Goal: Task Accomplishment & Management: Manage account settings

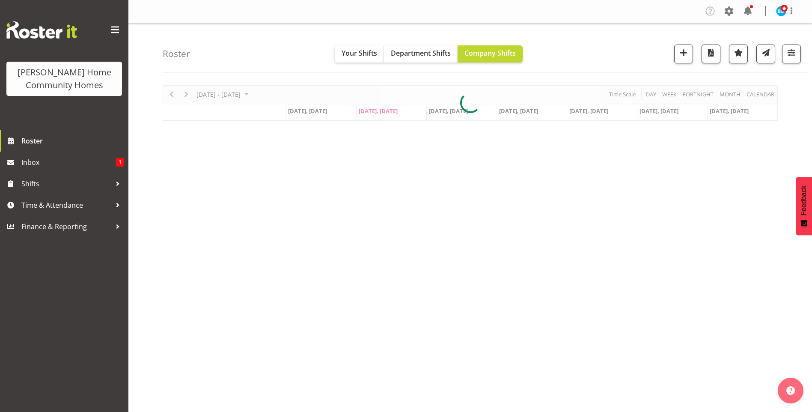
click at [752, 12] on span at bounding box center [748, 11] width 14 height 14
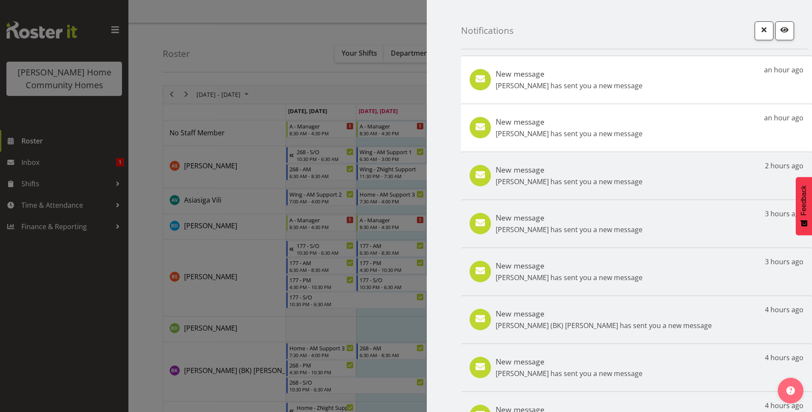
click at [639, 128] on div "New message Liezl Sanchez has sent you a new message an hour ago" at bounding box center [636, 128] width 351 height 48
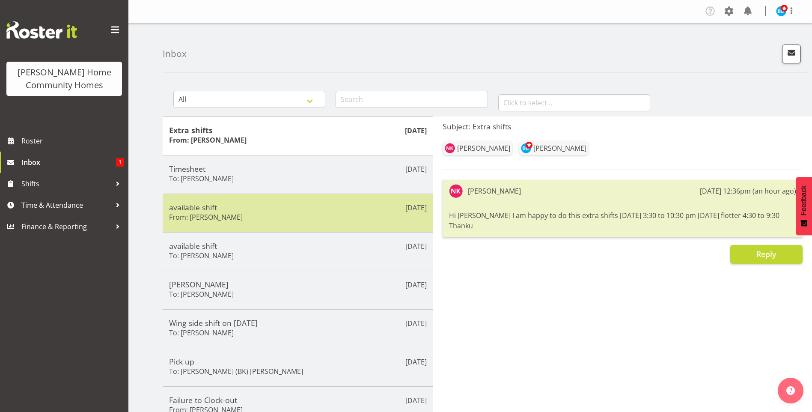
click at [237, 221] on div "available shift From: Liezl Sanchez" at bounding box center [298, 212] width 258 height 21
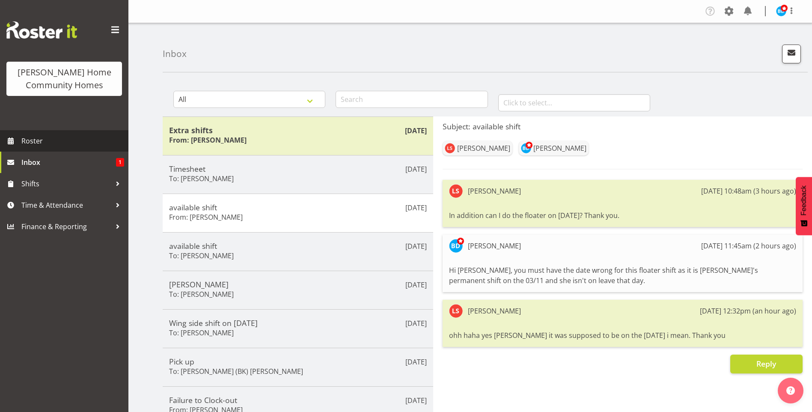
click at [48, 146] on span "Roster" at bounding box center [72, 140] width 103 height 13
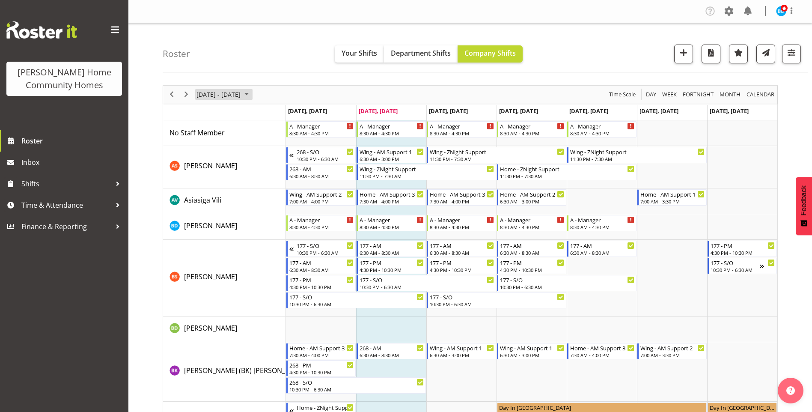
click at [252, 95] on span "October 2025" at bounding box center [246, 94] width 10 height 11
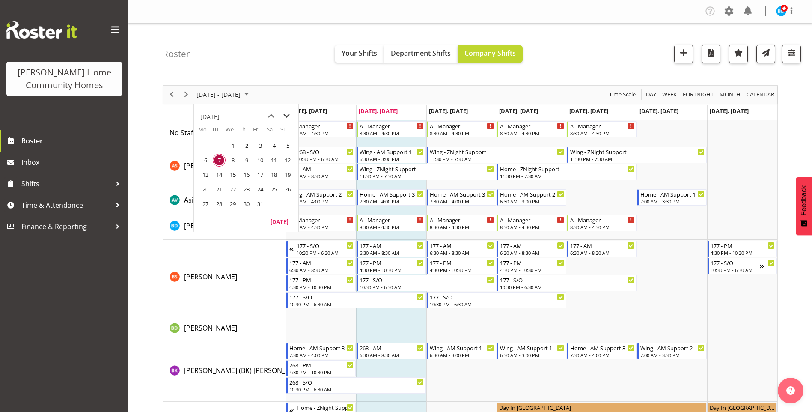
click at [289, 115] on span "next month" at bounding box center [286, 115] width 15 height 15
click at [290, 143] on span "2" at bounding box center [287, 145] width 13 height 13
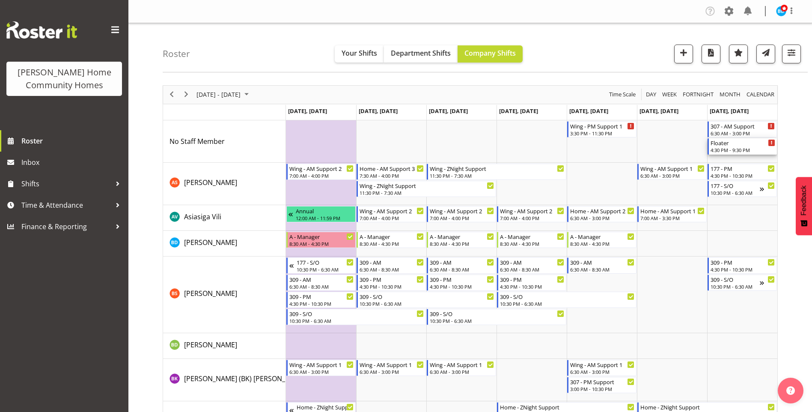
click at [731, 147] on div "4:30 PM - 9:30 PM" at bounding box center [742, 149] width 65 height 7
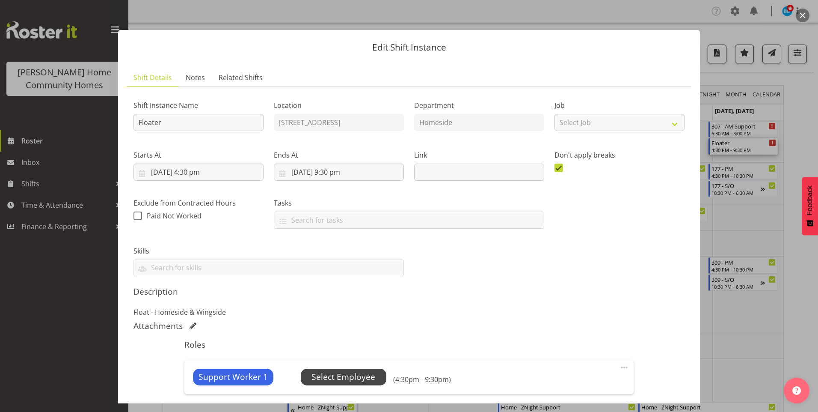
click at [375, 375] on span "Select Employee" at bounding box center [344, 376] width 86 height 16
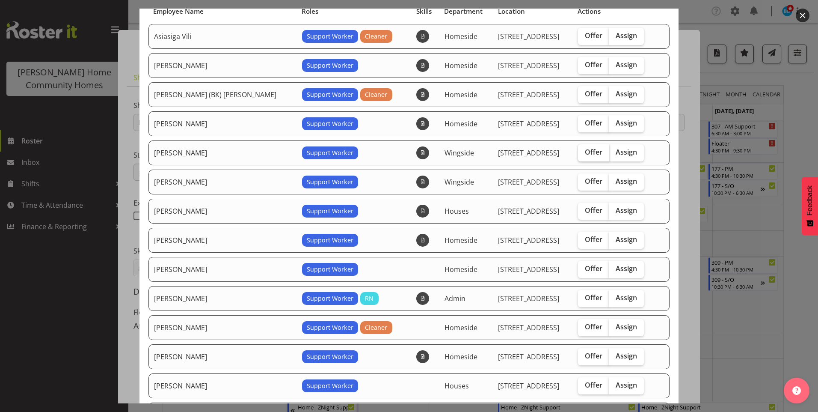
scroll to position [86, 0]
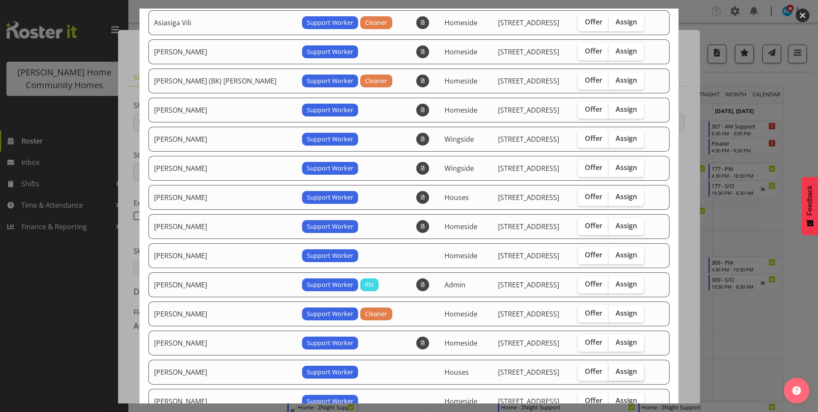
click at [617, 371] on span "Assign" at bounding box center [626, 371] width 21 height 9
click at [615, 371] on input "Assign" at bounding box center [612, 371] width 6 height 6
checkbox input "true"
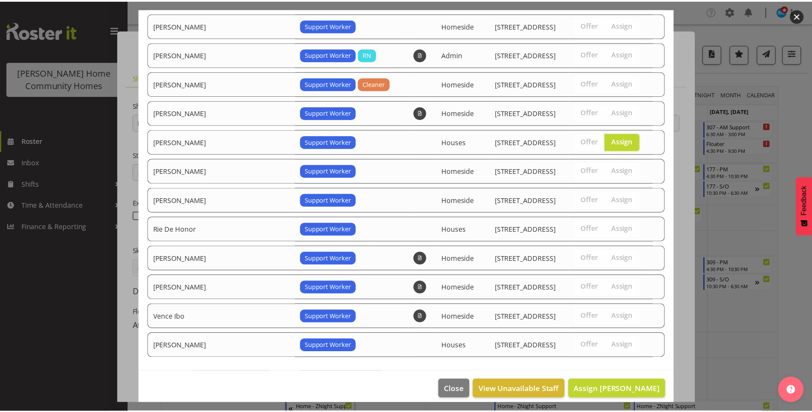
scroll to position [324, 0]
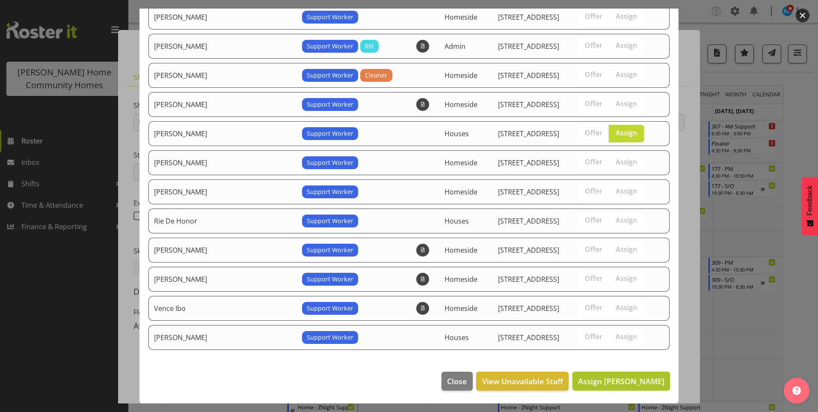
click at [634, 380] on span "Assign Liezl Sanchez" at bounding box center [621, 381] width 86 height 10
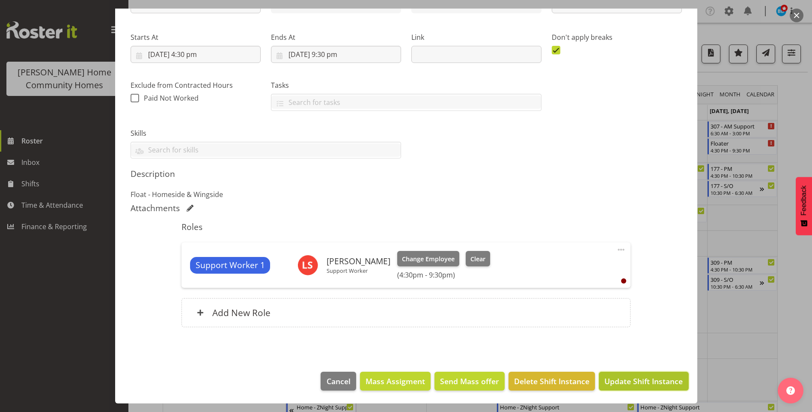
click at [625, 378] on span "Update Shift Instance" at bounding box center [643, 380] width 78 height 11
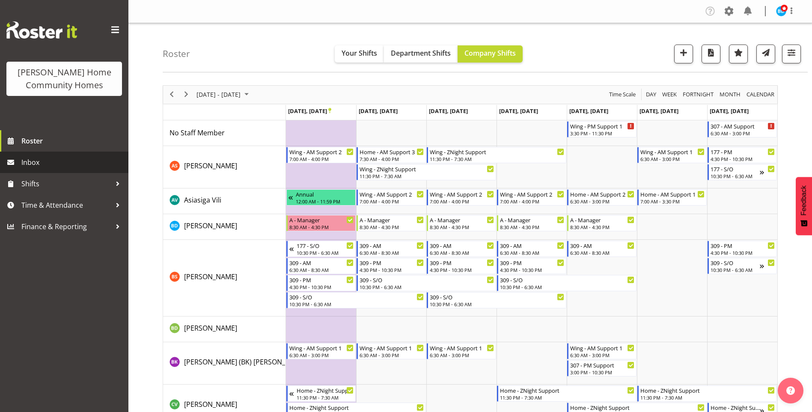
click at [46, 163] on span "Inbox" at bounding box center [72, 162] width 103 height 13
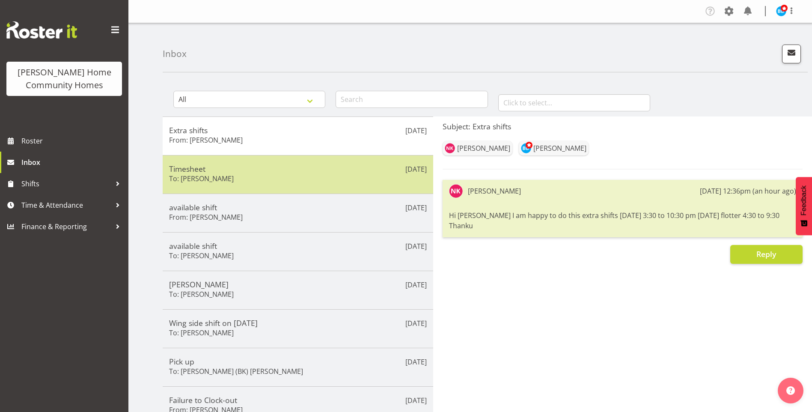
click at [179, 171] on h5 "Timesheet" at bounding box center [298, 168] width 258 height 9
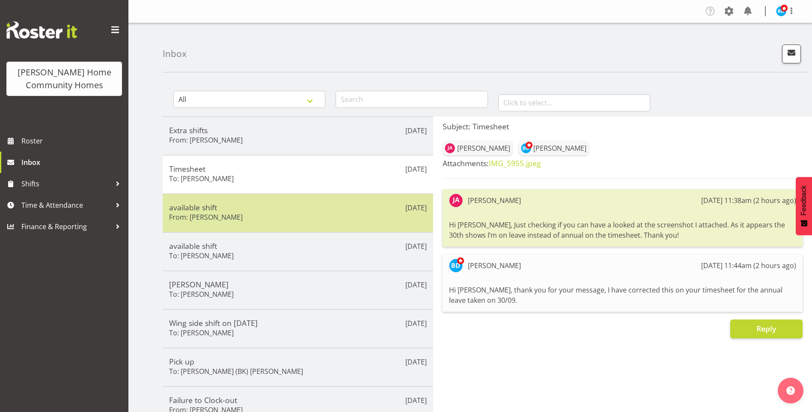
click at [207, 213] on h6 "From: Liezl Sanchez" at bounding box center [206, 217] width 74 height 9
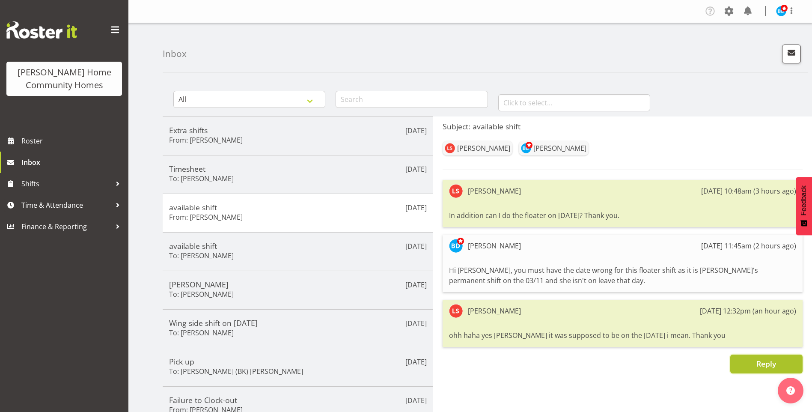
click at [753, 365] on button "Reply" at bounding box center [766, 363] width 72 height 19
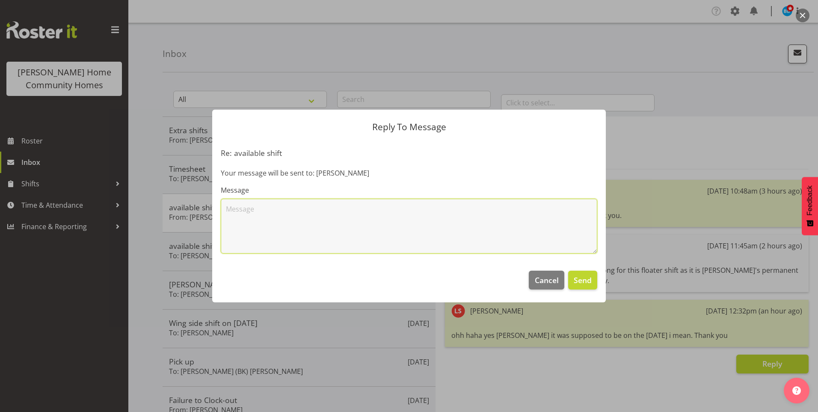
click at [267, 205] on textarea at bounding box center [409, 226] width 377 height 55
type textarea "Thanks Liezl, I have assigned the floater shift to you on 02/11."
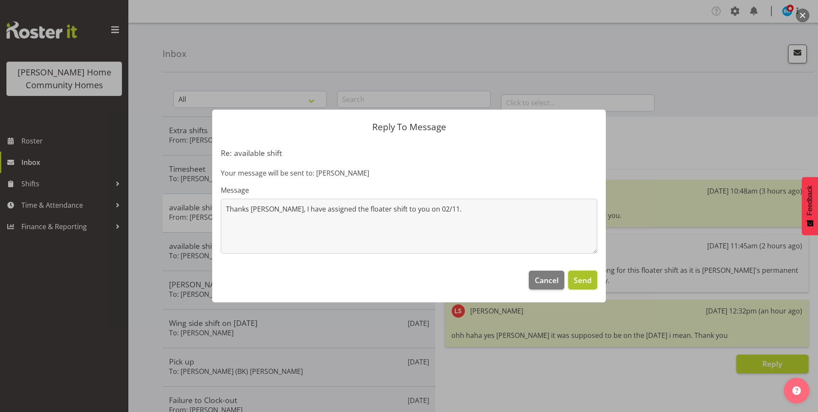
click at [580, 280] on span "Send" at bounding box center [583, 279] width 18 height 11
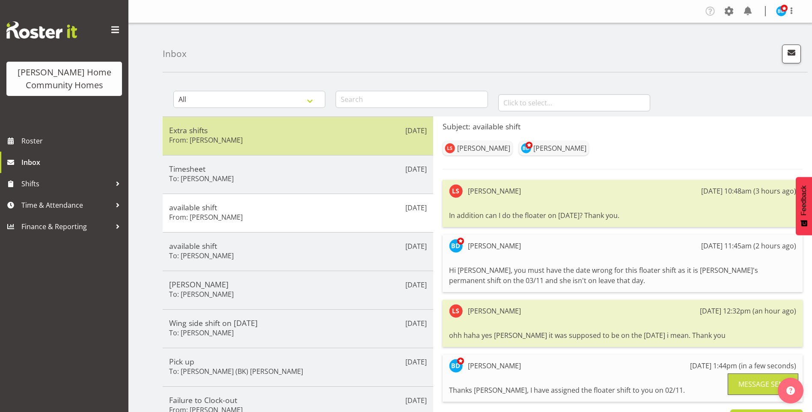
click at [224, 137] on h6 "From: Navneet Kaur" at bounding box center [206, 140] width 74 height 9
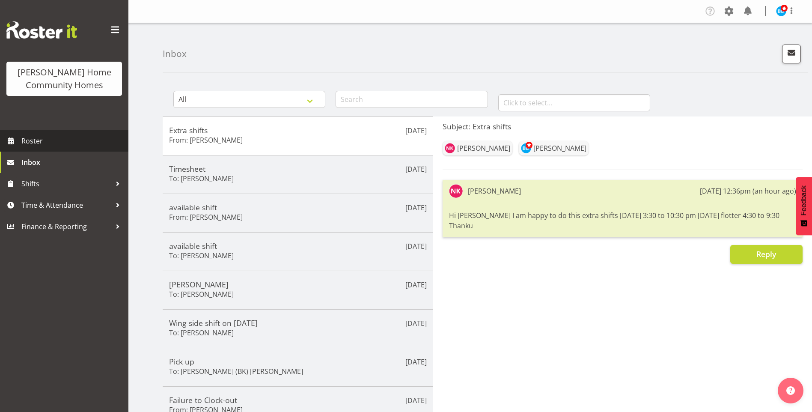
click at [42, 142] on span "Roster" at bounding box center [72, 140] width 103 height 13
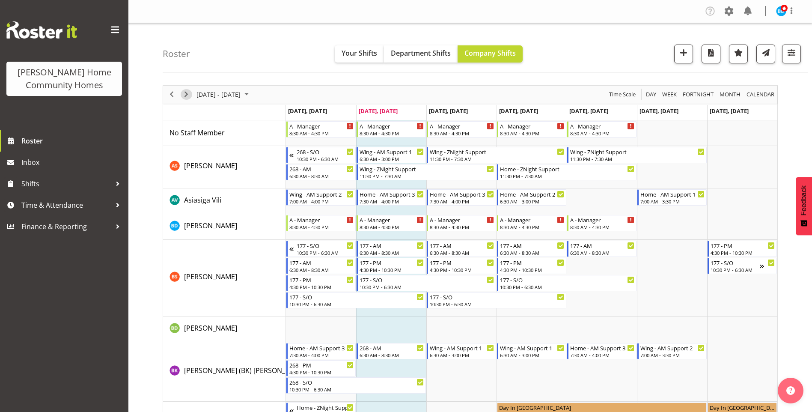
click at [186, 94] on span "Next" at bounding box center [186, 94] width 10 height 11
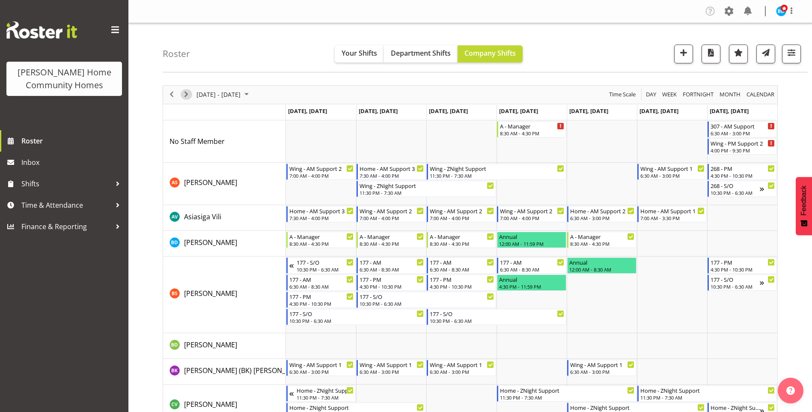
click at [186, 94] on span "Next" at bounding box center [186, 94] width 10 height 11
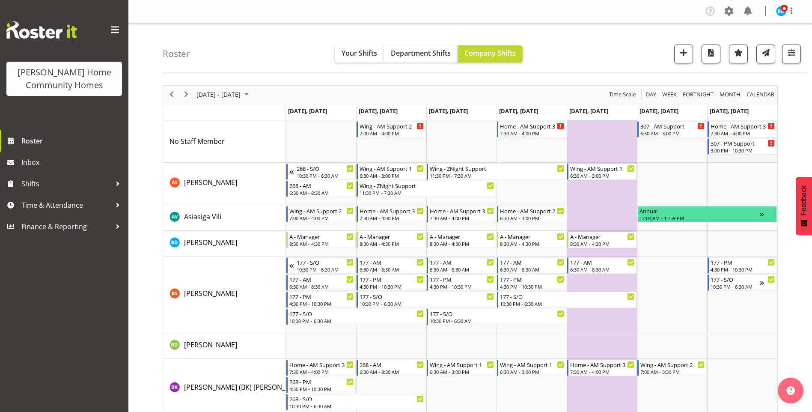
click at [732, 154] on td "Timeline Week of October 21, 2025" at bounding box center [742, 141] width 70 height 42
click at [731, 149] on div "3:00 PM - 10:30 PM" at bounding box center [742, 149] width 65 height 7
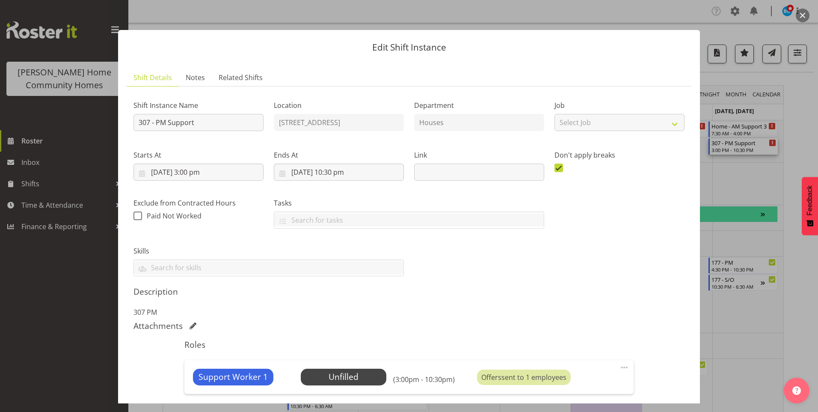
click at [620, 368] on span at bounding box center [624, 367] width 10 height 10
click at [563, 383] on link "Edit" at bounding box center [588, 385] width 82 height 15
select select "9"
select select "2025"
select select "15"
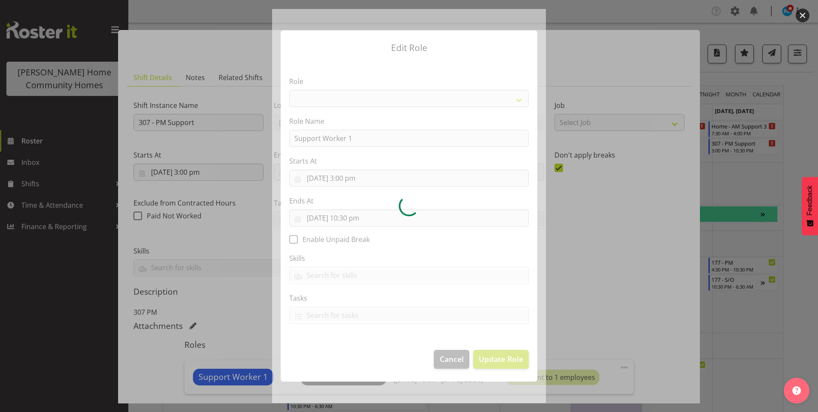
select select "1214"
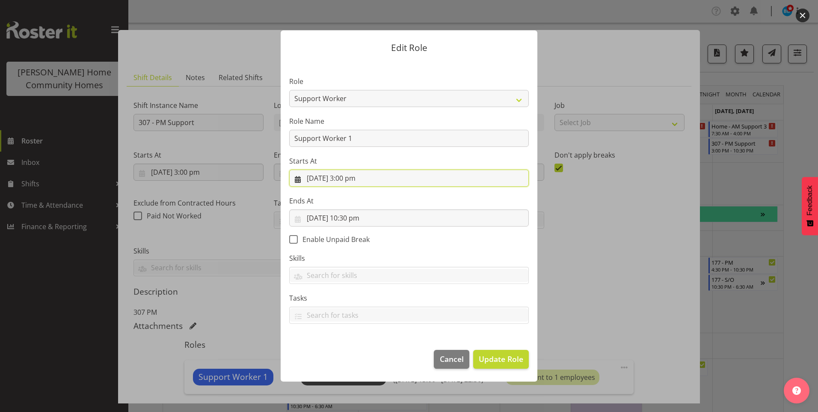
click at [362, 182] on input "[DATE] 3:00 pm" at bounding box center [409, 177] width 240 height 17
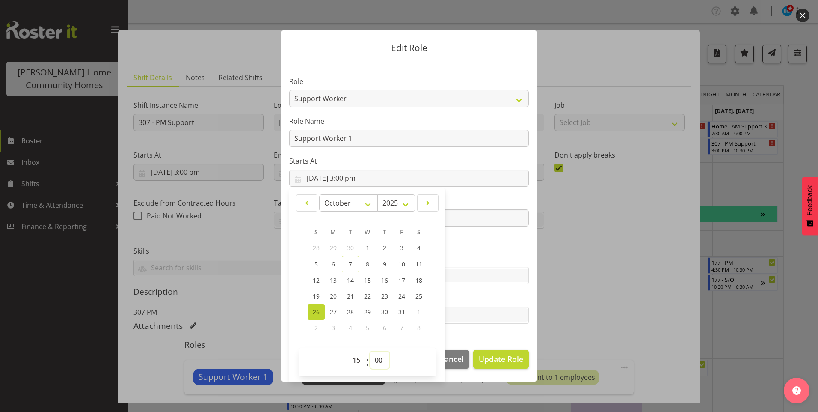
click at [377, 356] on select "00 01 02 03 04 05 06 07 08 09 10 11 12 13 14 15 16 17 18 19 20 21 22 23 24 25 2…" at bounding box center [379, 359] width 19 height 17
select select "30"
click at [370, 351] on select "00 01 02 03 04 05 06 07 08 09 10 11 12 13 14 15 16 17 18 19 20 21 22 23 24 25 2…" at bounding box center [379, 359] width 19 height 17
type input "[DATE] 3:30 pm"
click at [516, 356] on span "Update Role" at bounding box center [501, 358] width 45 height 11
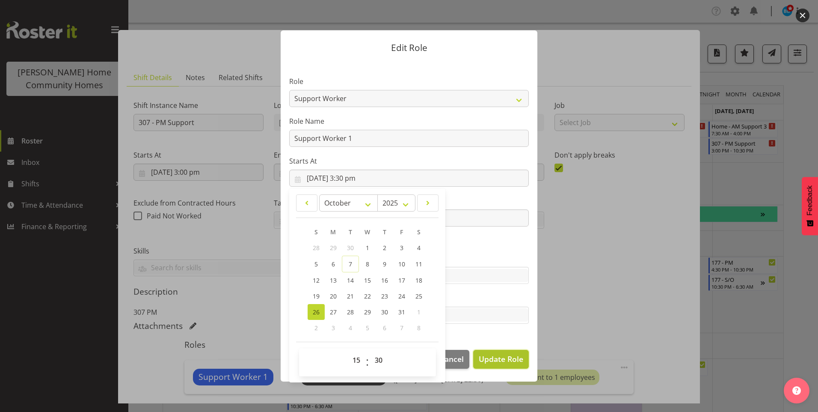
select select
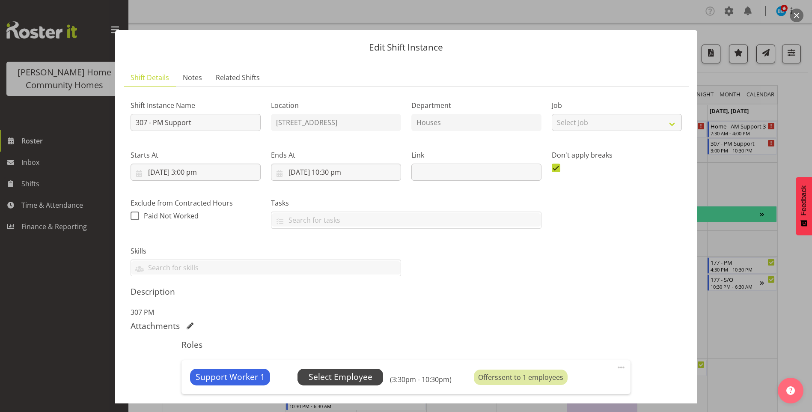
click at [352, 371] on span "Select Employee" at bounding box center [341, 377] width 64 height 12
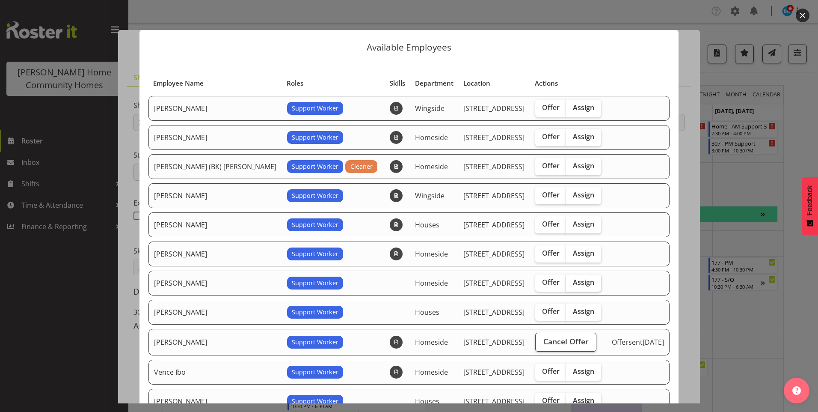
click at [573, 283] on span "Assign" at bounding box center [583, 282] width 21 height 9
click at [566, 283] on input "Assign" at bounding box center [569, 282] width 6 height 6
checkbox input "true"
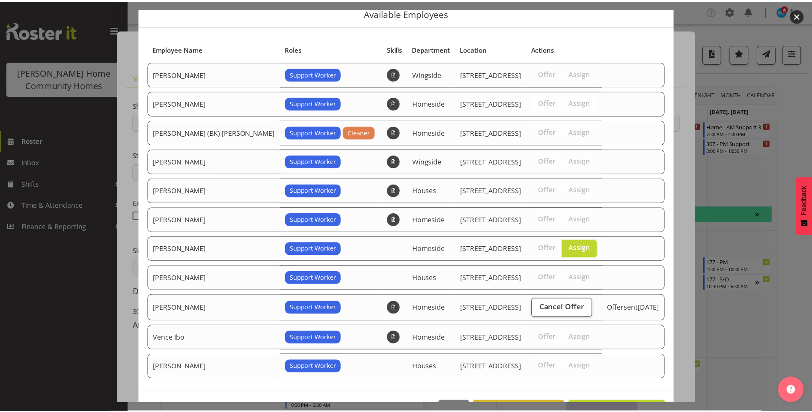
scroll to position [64, 0]
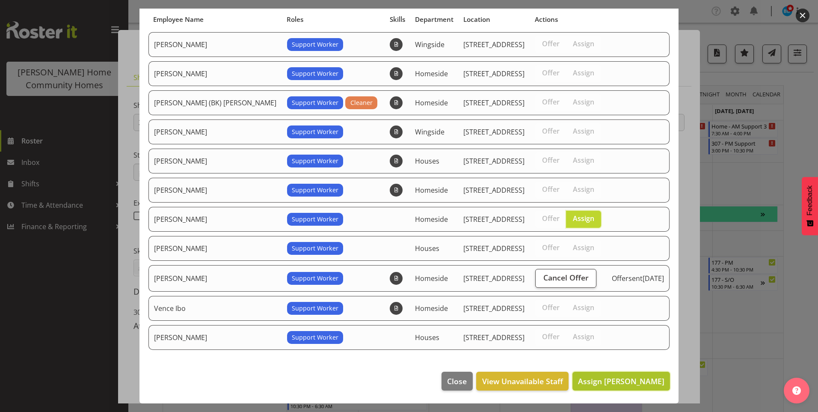
click at [624, 372] on button "Assign [PERSON_NAME]" at bounding box center [622, 380] width 98 height 19
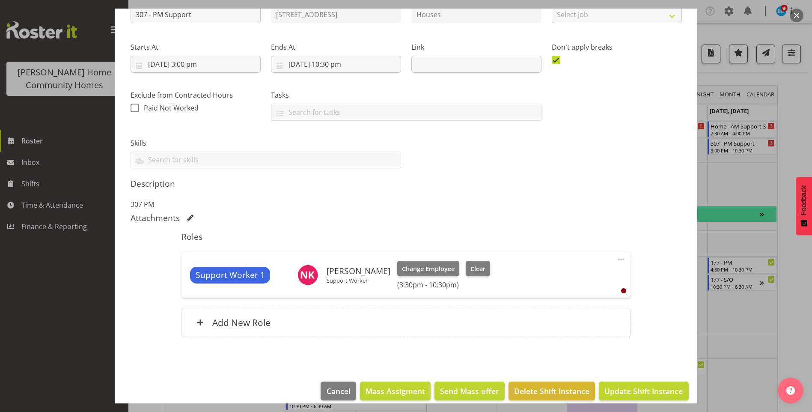
scroll to position [118, 0]
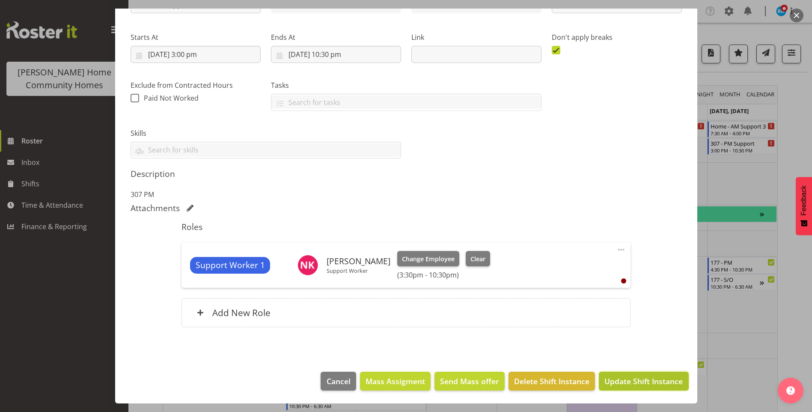
click at [630, 388] on button "Update Shift Instance" at bounding box center [643, 380] width 89 height 19
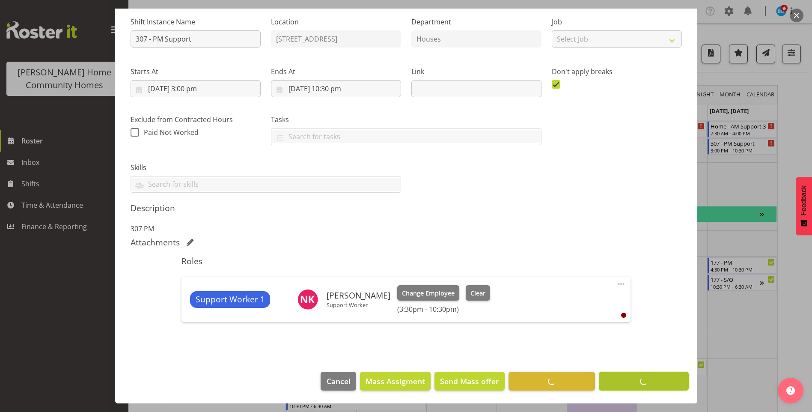
scroll to position [83, 0]
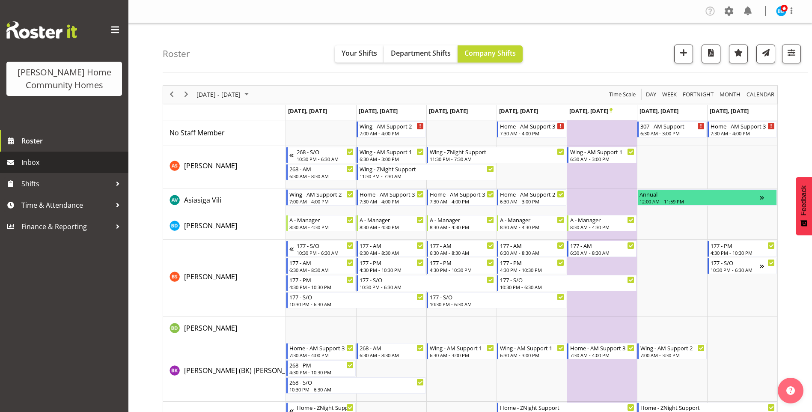
click at [18, 167] on link "Inbox" at bounding box center [64, 161] width 128 height 21
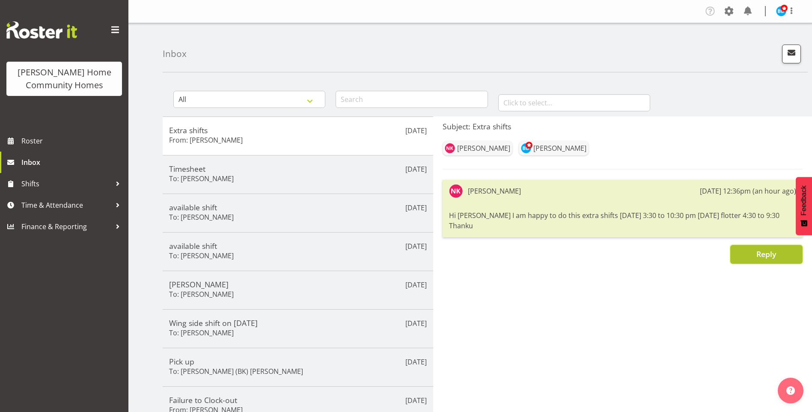
click at [765, 249] on span "Reply" at bounding box center [766, 254] width 20 height 10
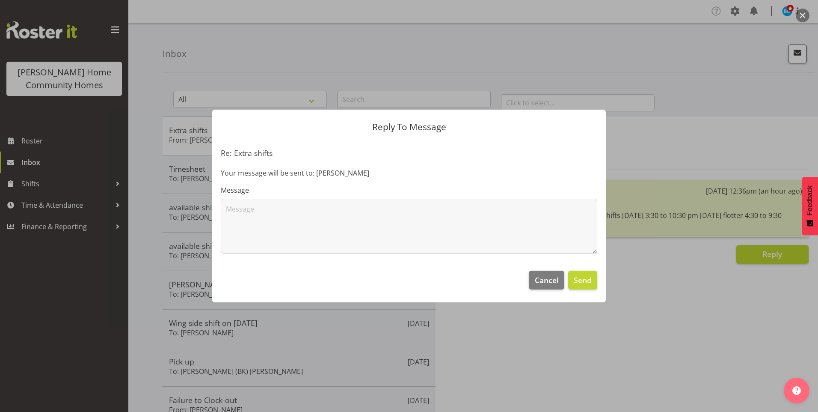
click at [380, 189] on label "Message" at bounding box center [409, 190] width 377 height 10
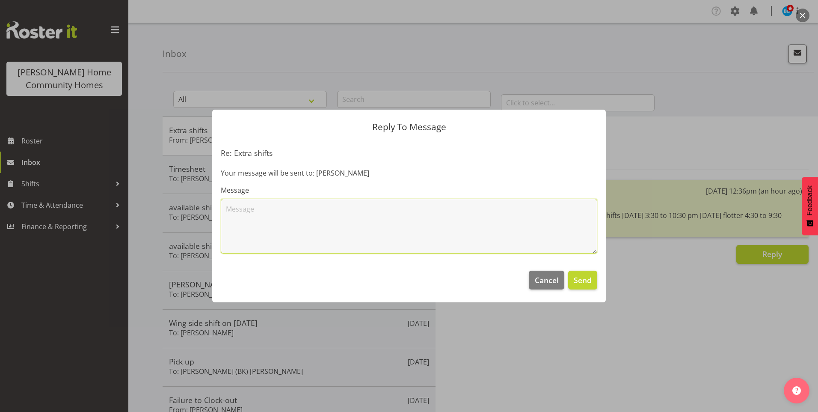
click at [374, 214] on textarea at bounding box center [409, 226] width 377 height 55
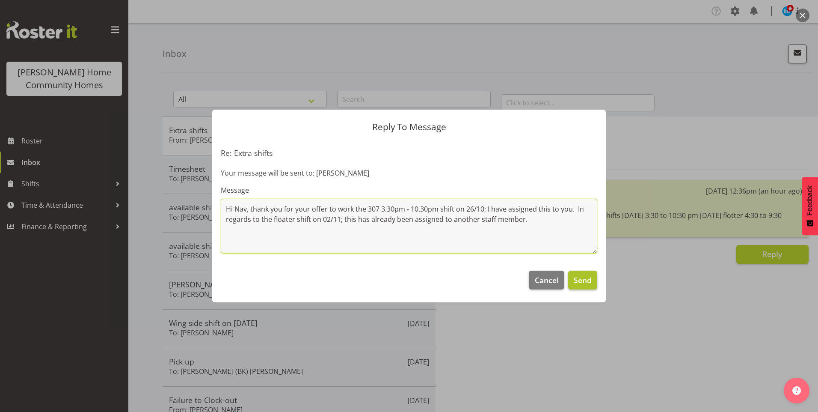
type textarea "Hi Nav, thank you for your offer to work the 307 3.30pm - 10.30pm shift on 26/1…"
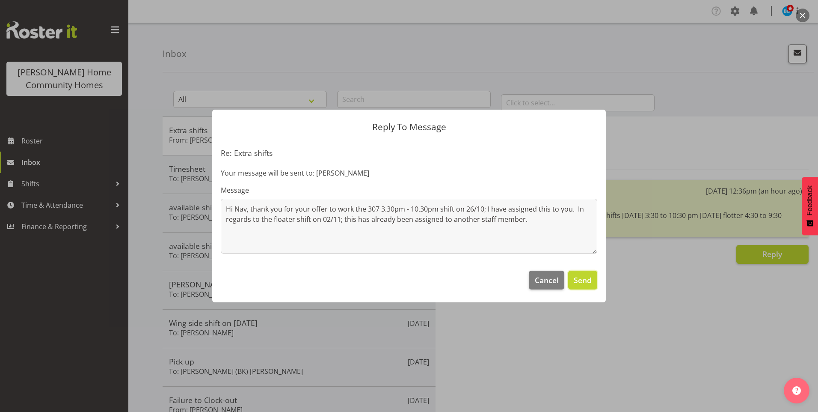
click at [579, 276] on span "Send" at bounding box center [583, 279] width 18 height 11
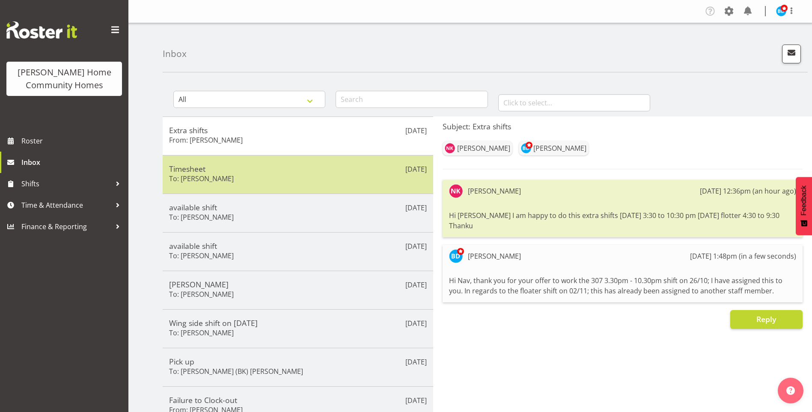
click at [212, 180] on h6 "To: Julius Antonio" at bounding box center [201, 178] width 65 height 9
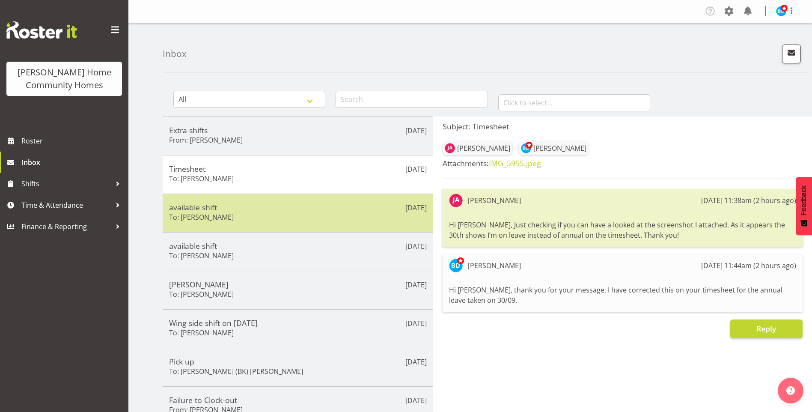
click at [238, 224] on div "Oct 7th available shift To: Liezl Sanchez" at bounding box center [298, 212] width 270 height 39
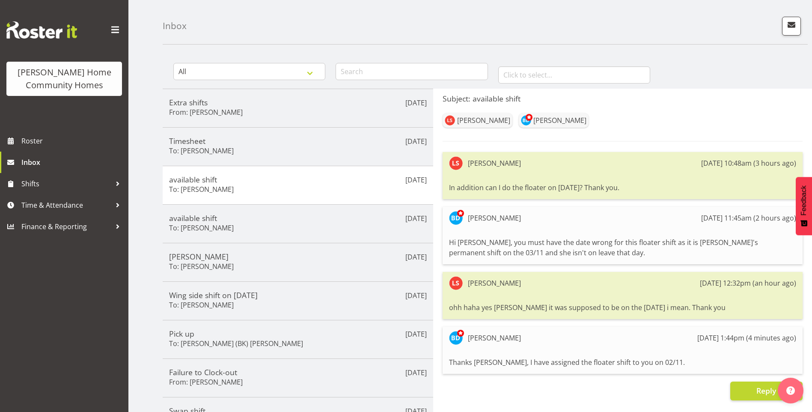
scroll to position [43, 0]
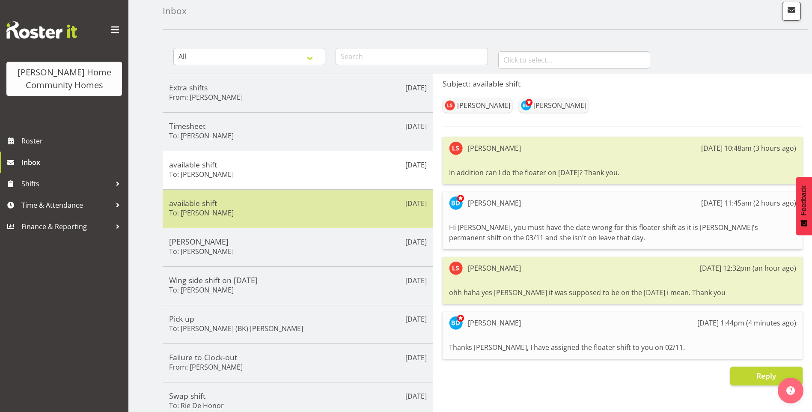
click at [282, 224] on div "Oct 7th available shift To: Liezl Sanchez" at bounding box center [298, 208] width 270 height 39
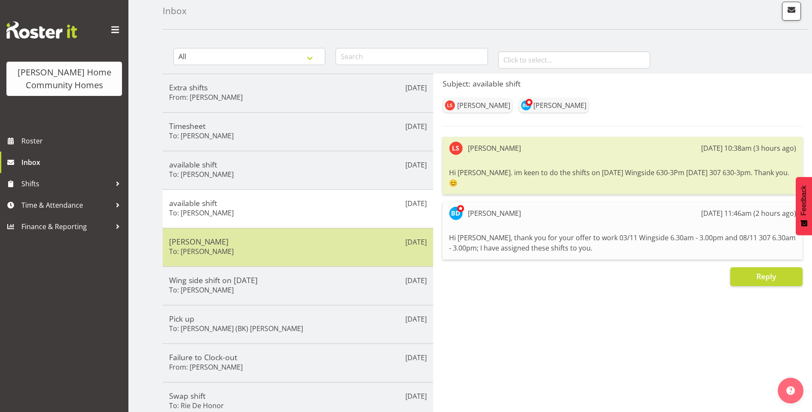
click at [279, 245] on h5 "Miyoung" at bounding box center [298, 241] width 258 height 9
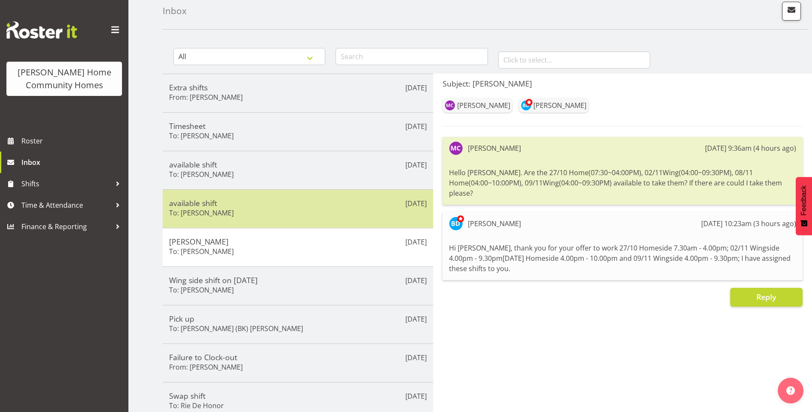
click at [321, 208] on div "available shift To: Liezl Sanchez" at bounding box center [298, 208] width 258 height 21
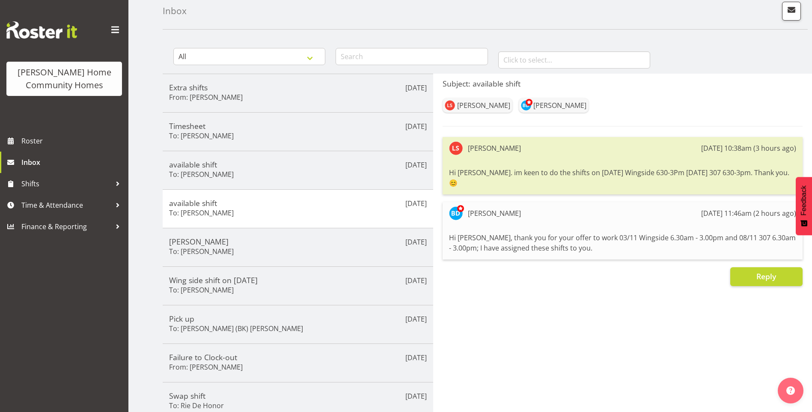
scroll to position [0, 0]
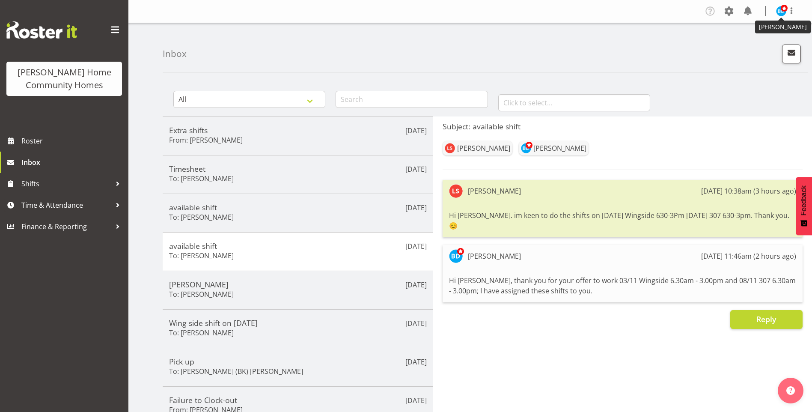
click at [779, 9] on img at bounding box center [781, 11] width 10 height 10
click at [752, 42] on link "Log Out" at bounding box center [755, 44] width 82 height 15
